Goal: Information Seeking & Learning: Learn about a topic

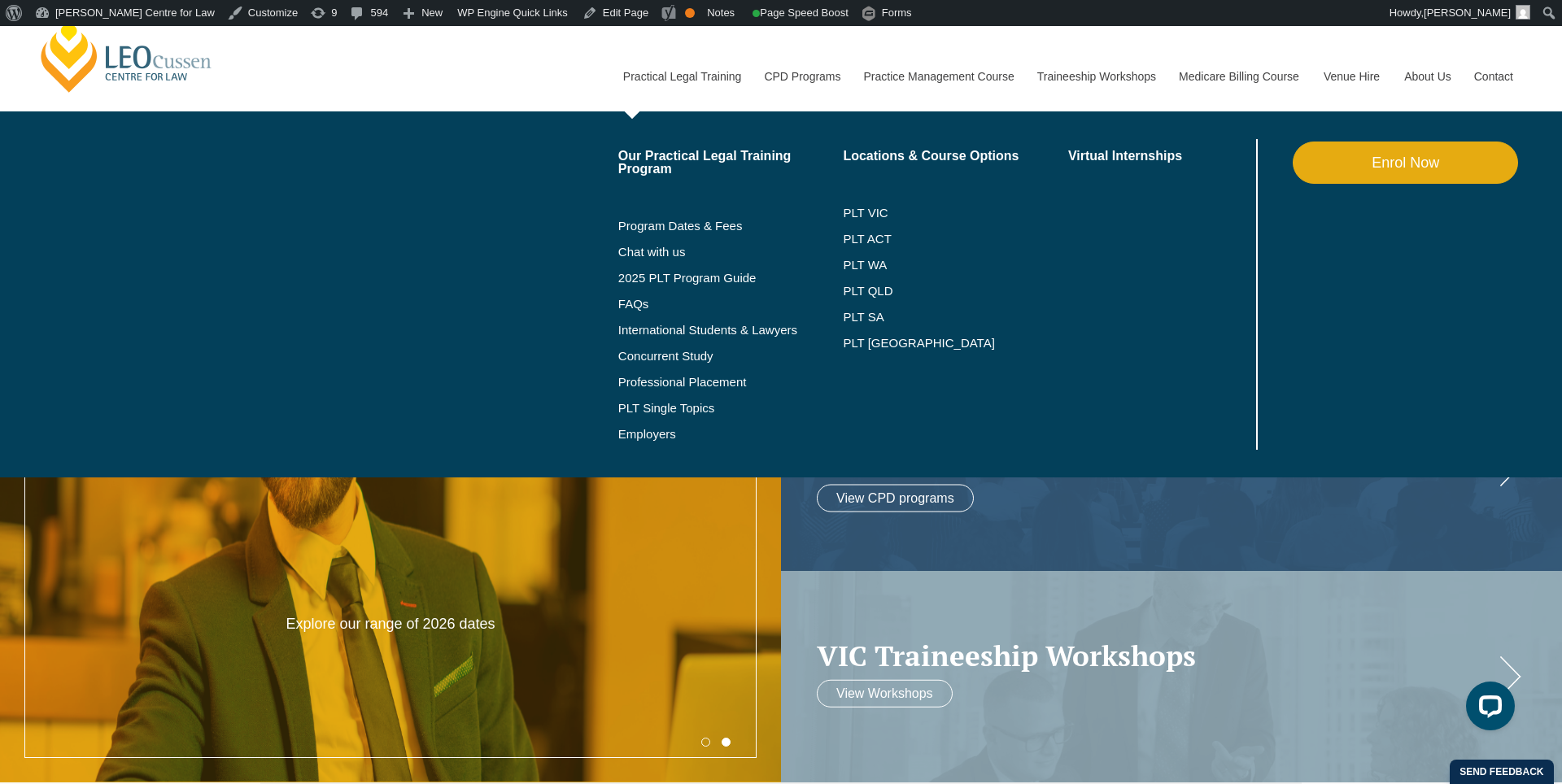
click at [674, 77] on link "Practical Legal Training" at bounding box center [681, 77] width 141 height 70
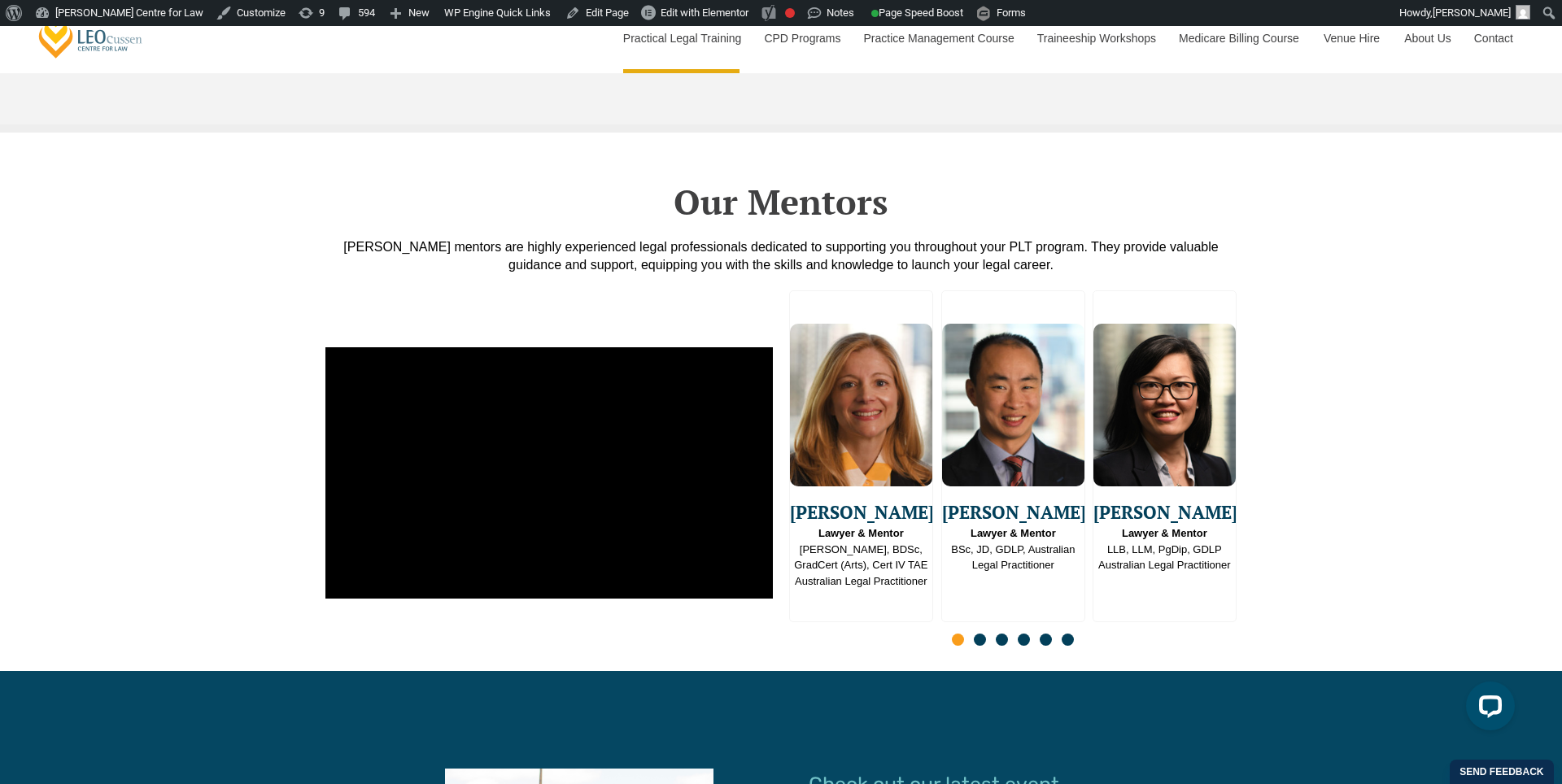
scroll to position [3966, 0]
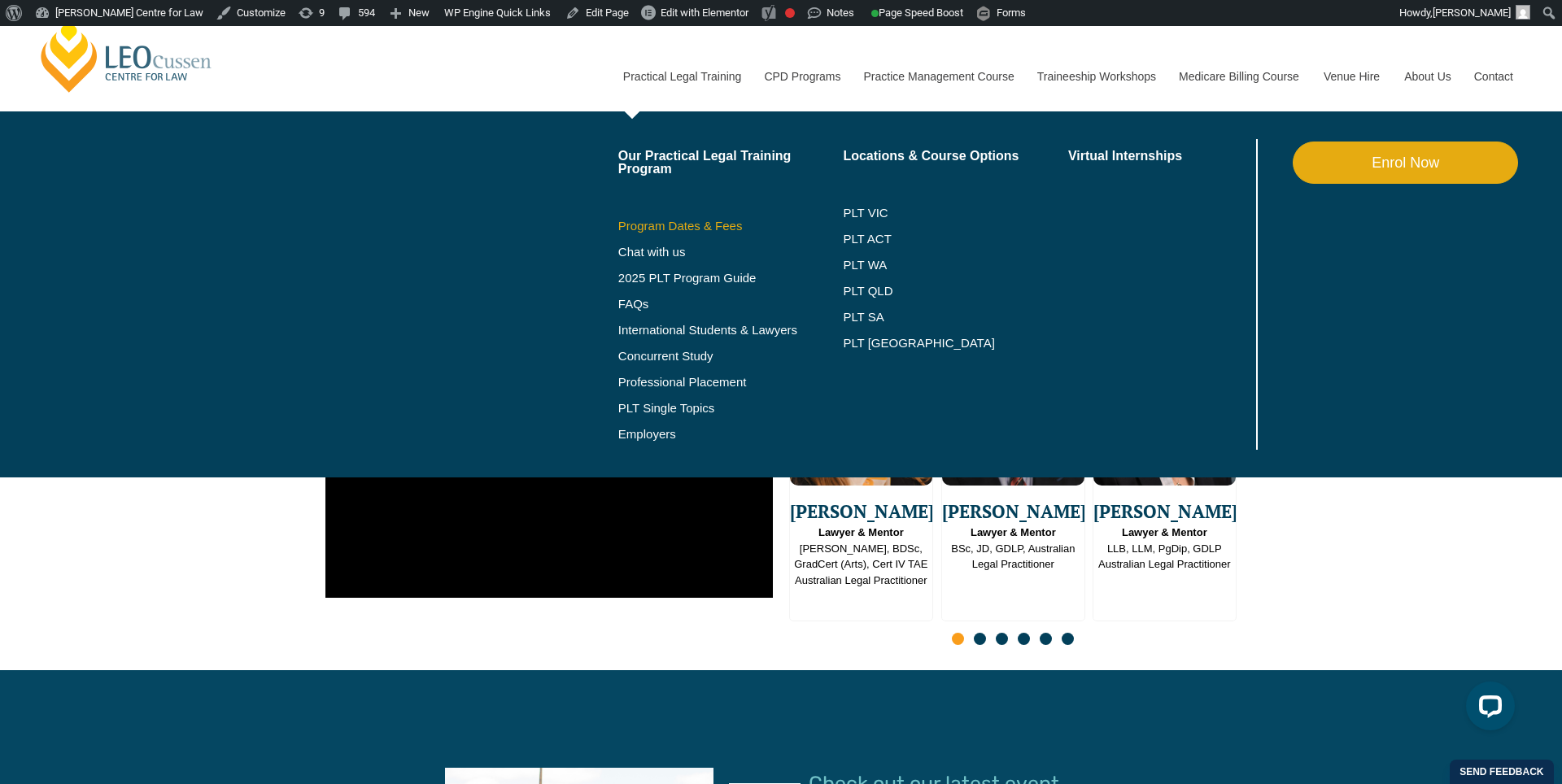
click at [651, 223] on link "Program Dates & Fees" at bounding box center [730, 226] width 225 height 13
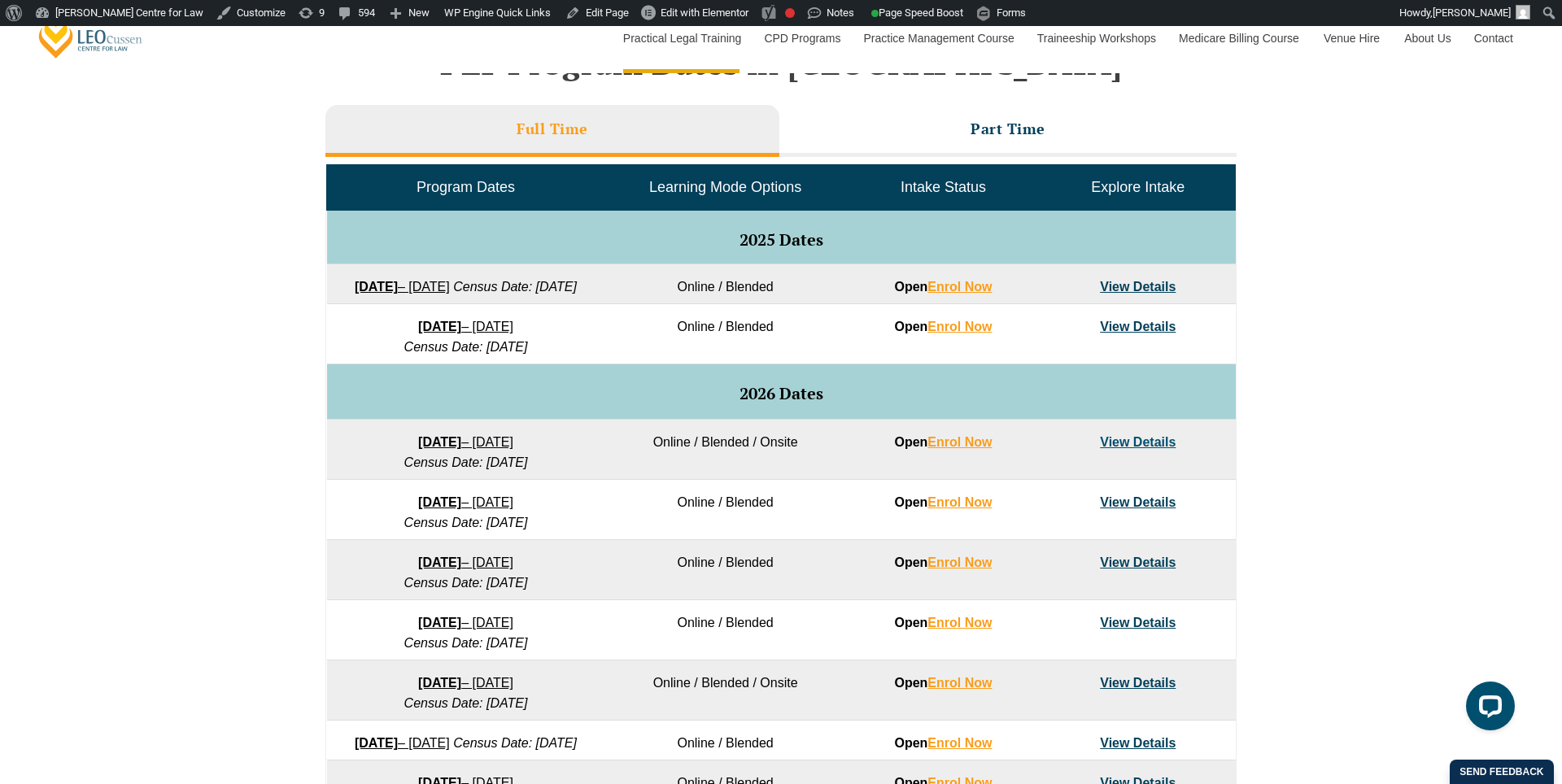
scroll to position [751, 0]
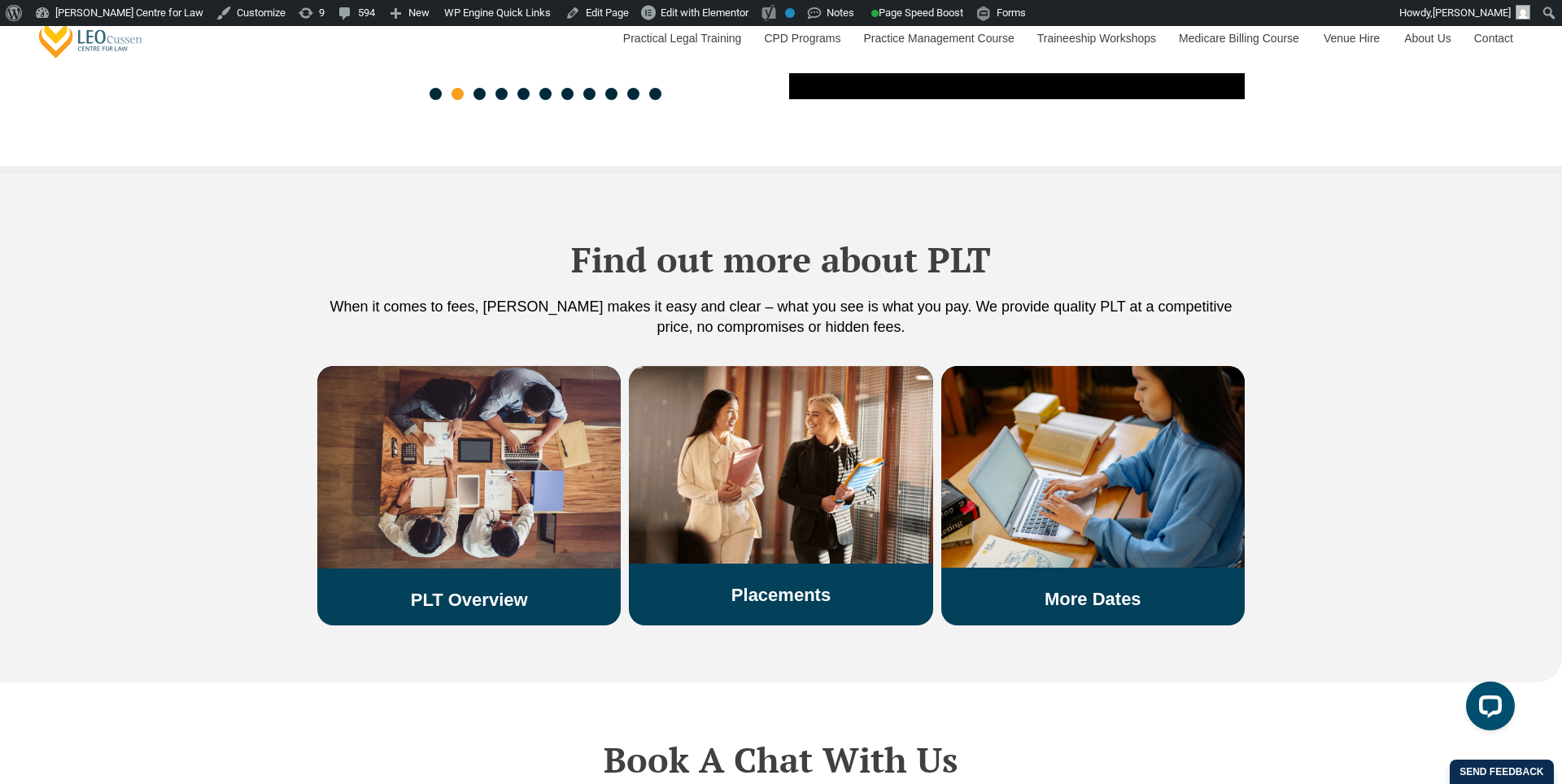
scroll to position [2640, 0]
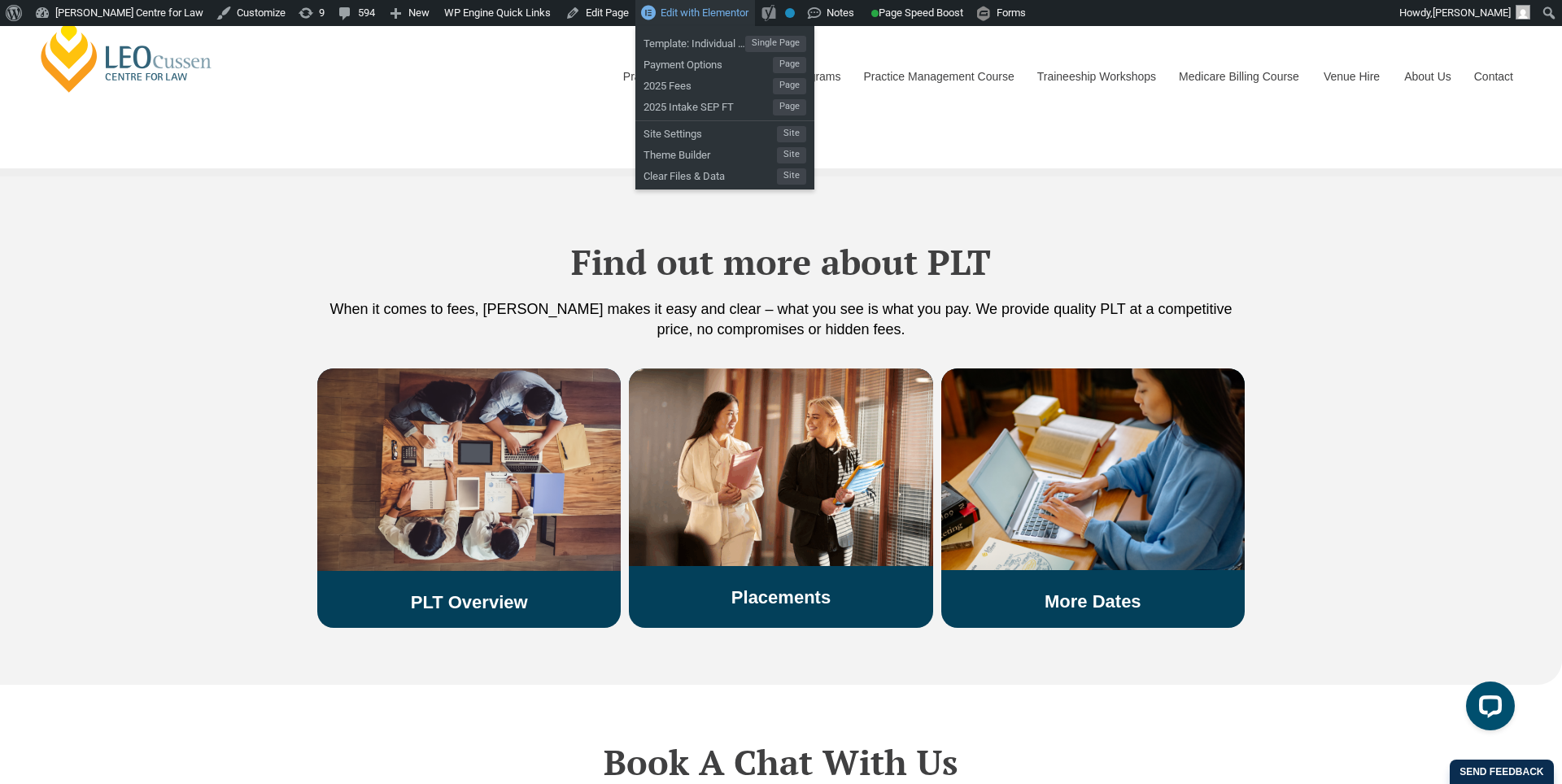
click at [713, 11] on span "Edit with Elementor" at bounding box center [704, 12] width 88 height 12
